Goal: Task Accomplishment & Management: Use online tool/utility

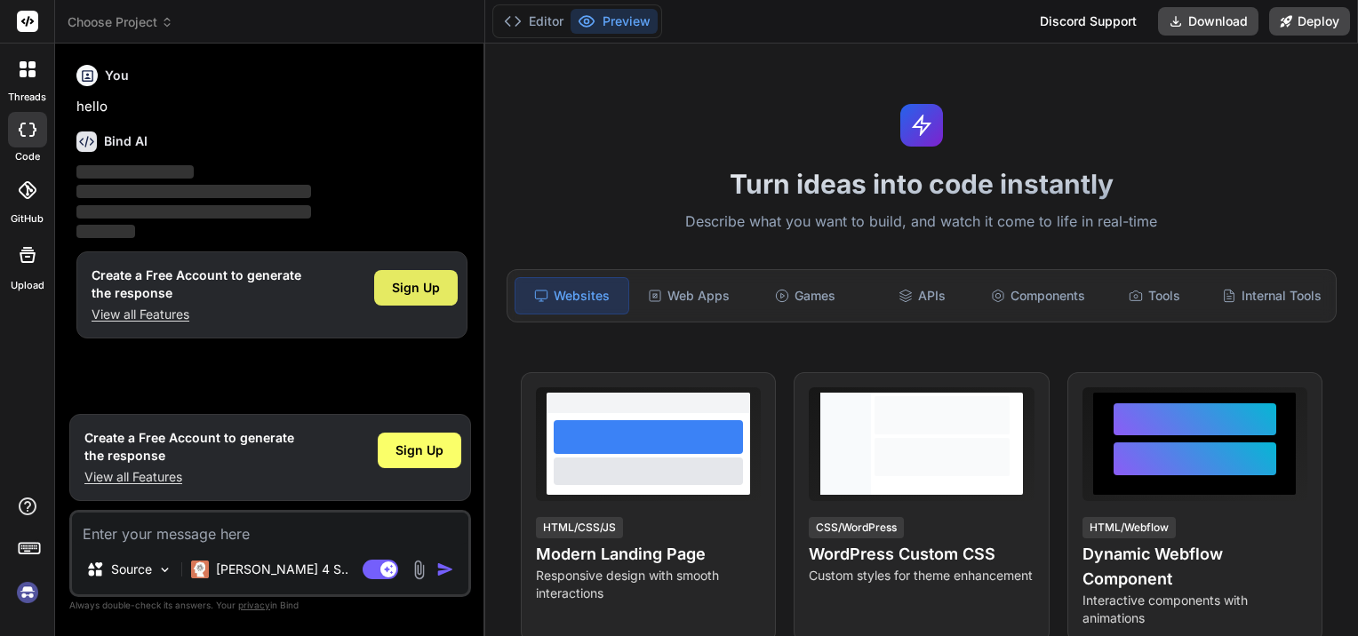
click at [429, 289] on span "Sign Up" at bounding box center [416, 288] width 48 height 18
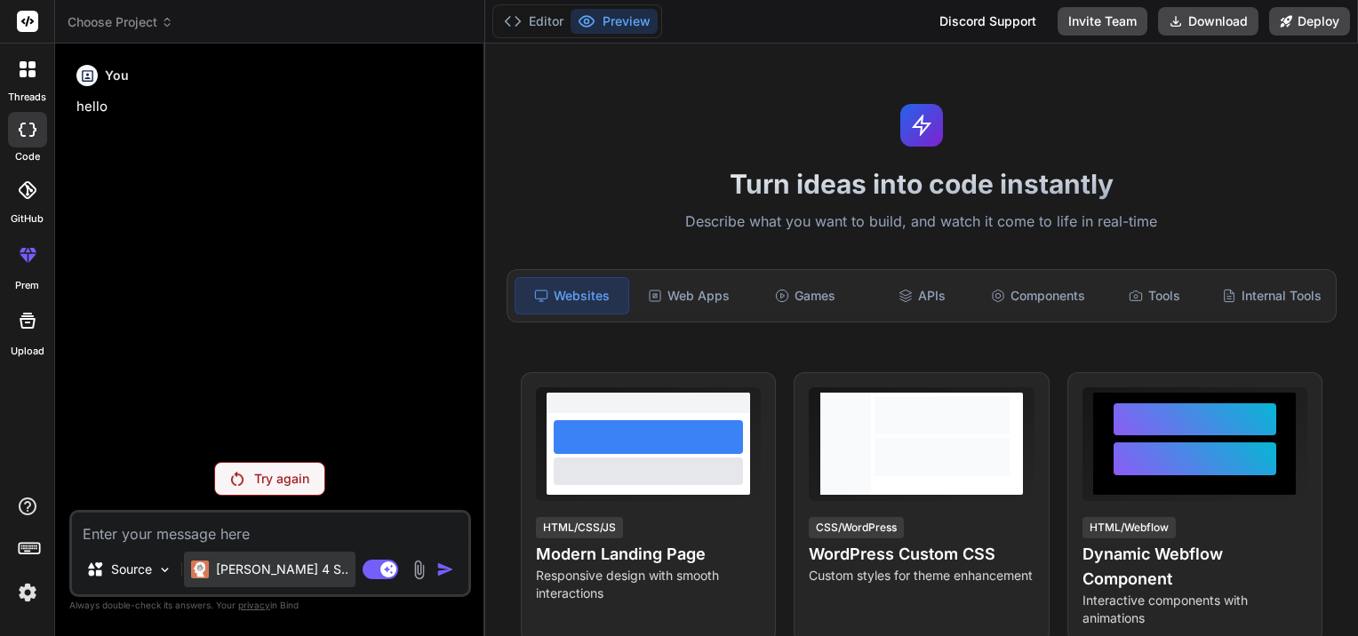
click at [229, 571] on p "[PERSON_NAME] 4 S.." at bounding box center [282, 570] width 132 height 18
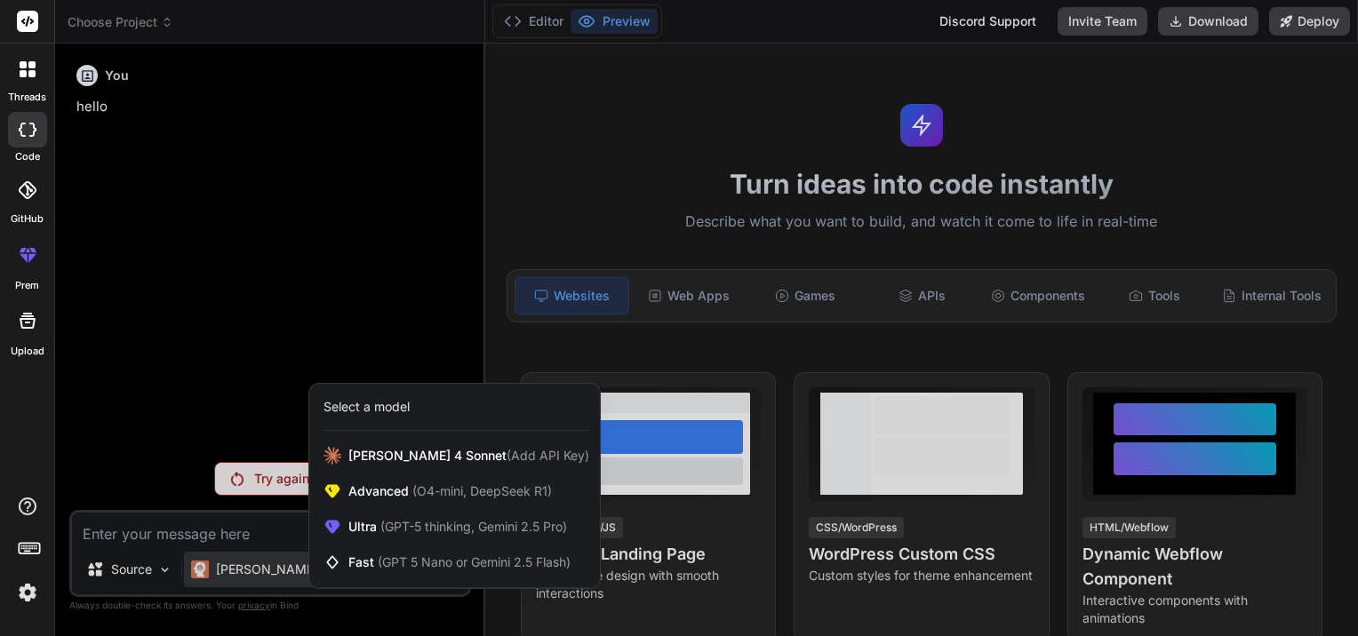
click at [228, 568] on div at bounding box center [679, 318] width 1358 height 636
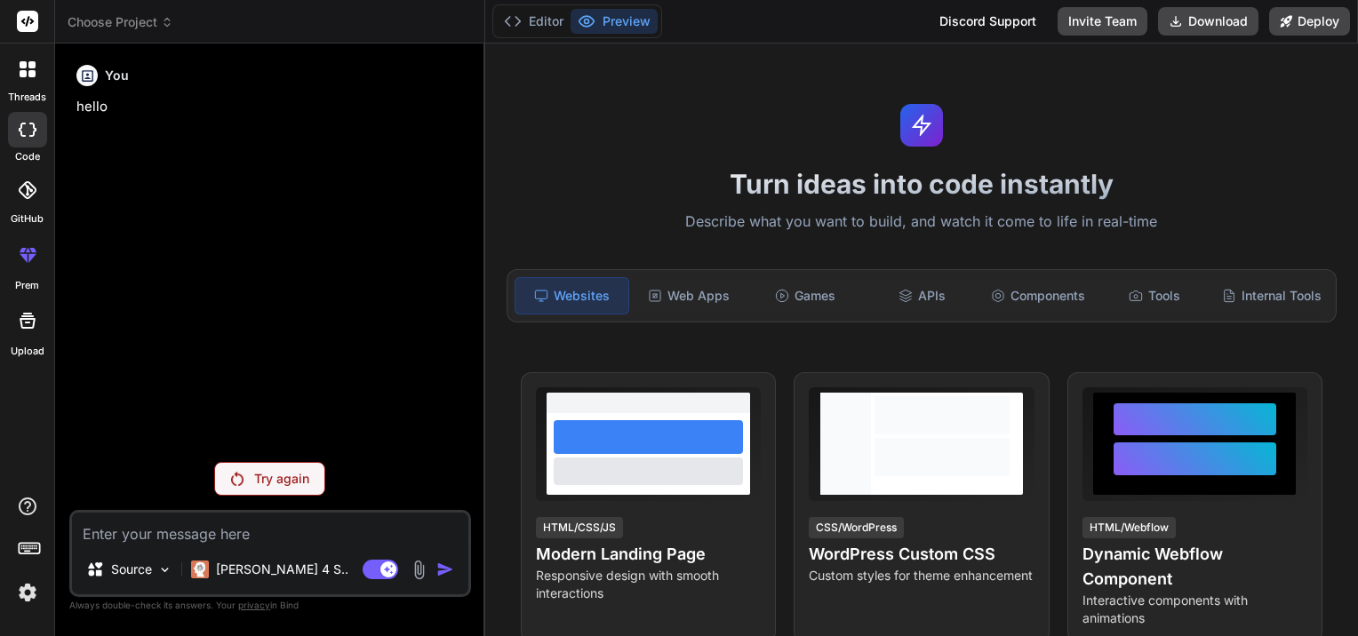
click at [188, 278] on div "You hello" at bounding box center [272, 253] width 398 height 390
click at [154, 566] on div "Source" at bounding box center [129, 570] width 100 height 36
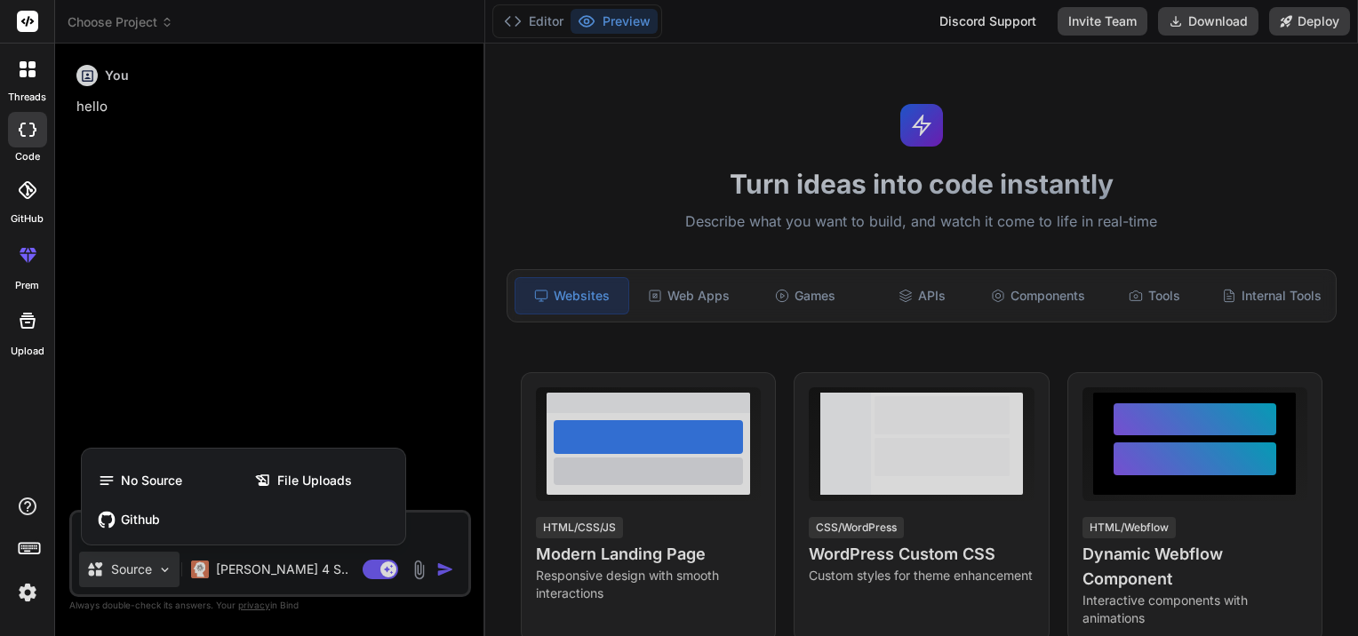
click at [154, 566] on div at bounding box center [679, 318] width 1358 height 636
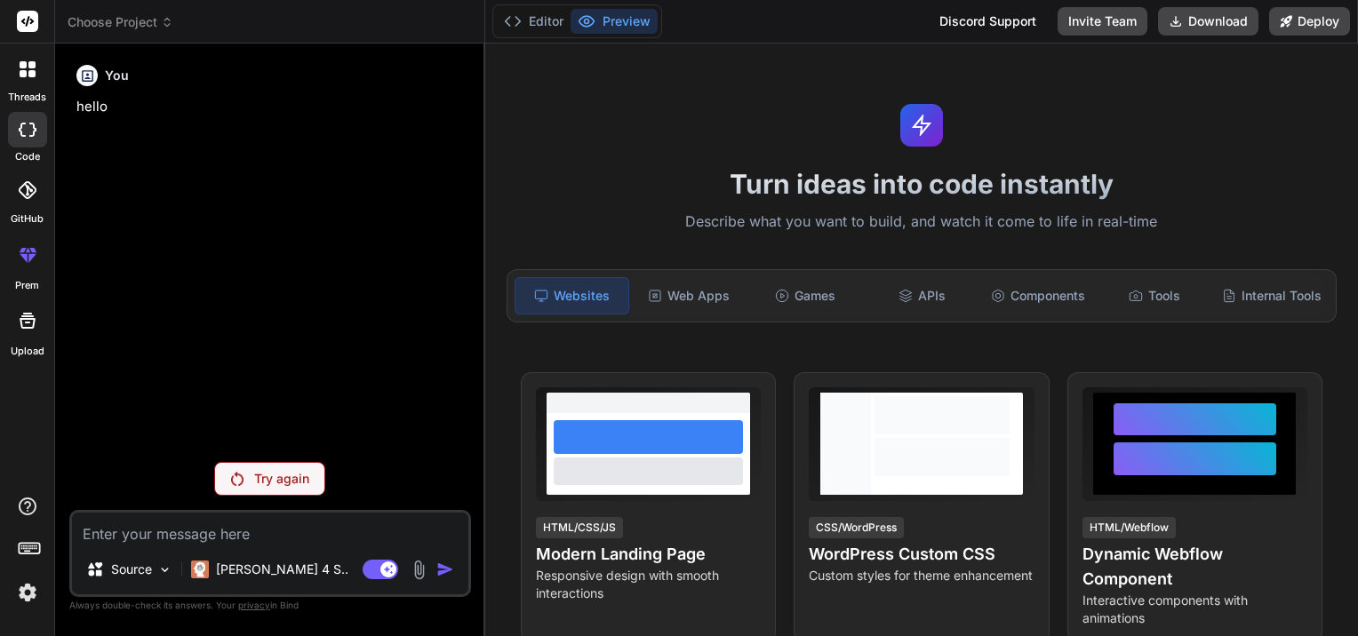
click at [258, 327] on div "You hello" at bounding box center [272, 253] width 398 height 390
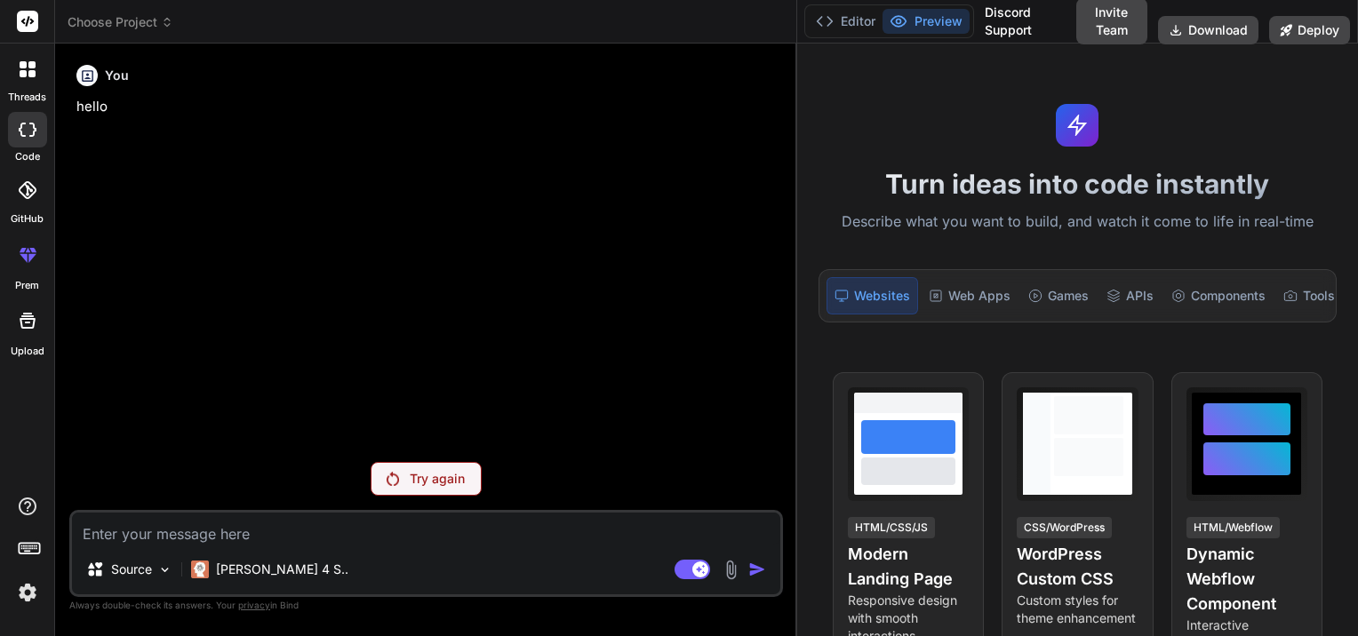
type textarea "x"
drag, startPoint x: 483, startPoint y: 176, endPoint x: 775, endPoint y: 156, distance: 293.1
click at [775, 156] on div "Bind AI Web Search Created with Pixso. Code Generator You hello Try again Sourc…" at bounding box center [427, 340] width 744 height 593
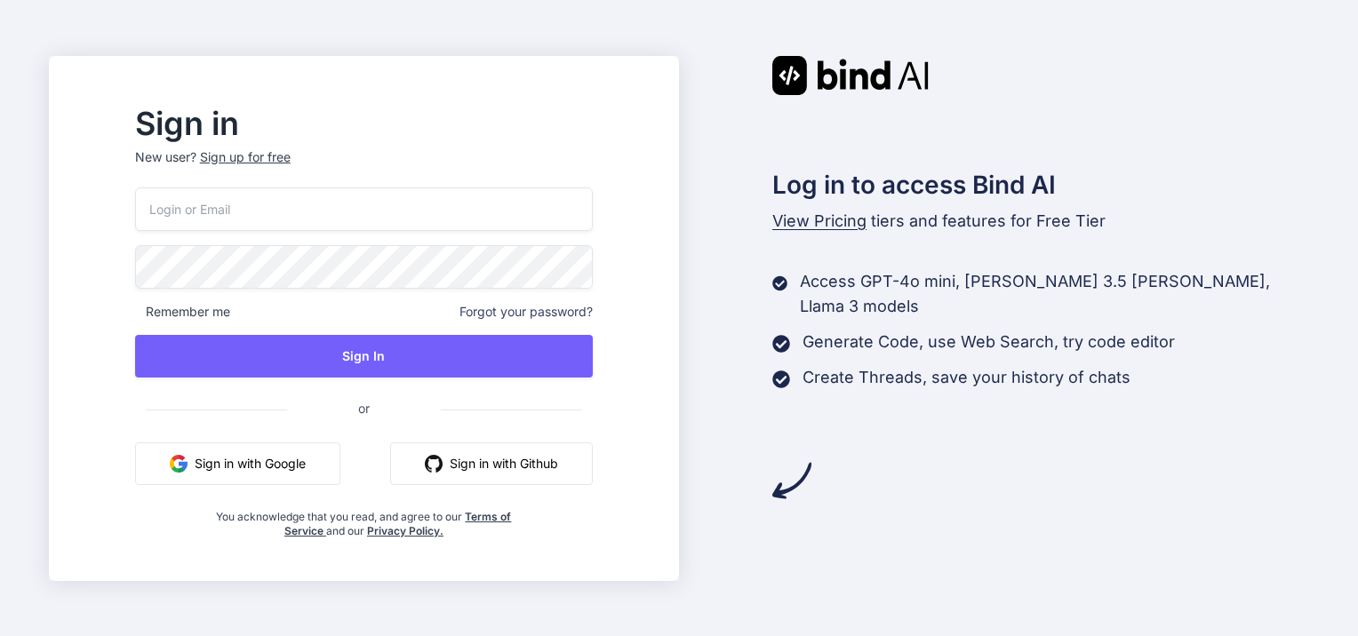
click at [300, 470] on button "Sign in with Google" at bounding box center [237, 464] width 205 height 43
